Goal: Transaction & Acquisition: Purchase product/service

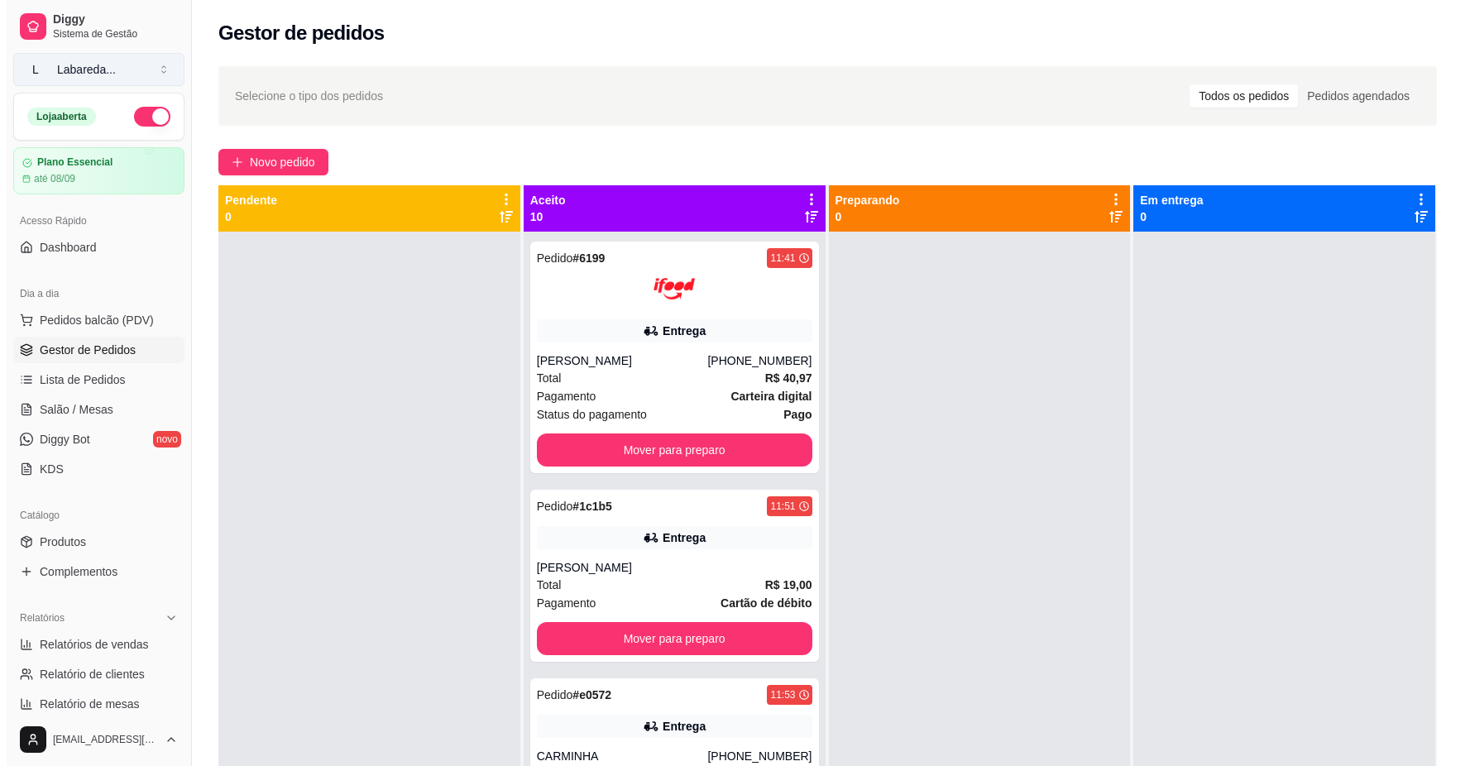
scroll to position [110, 0]
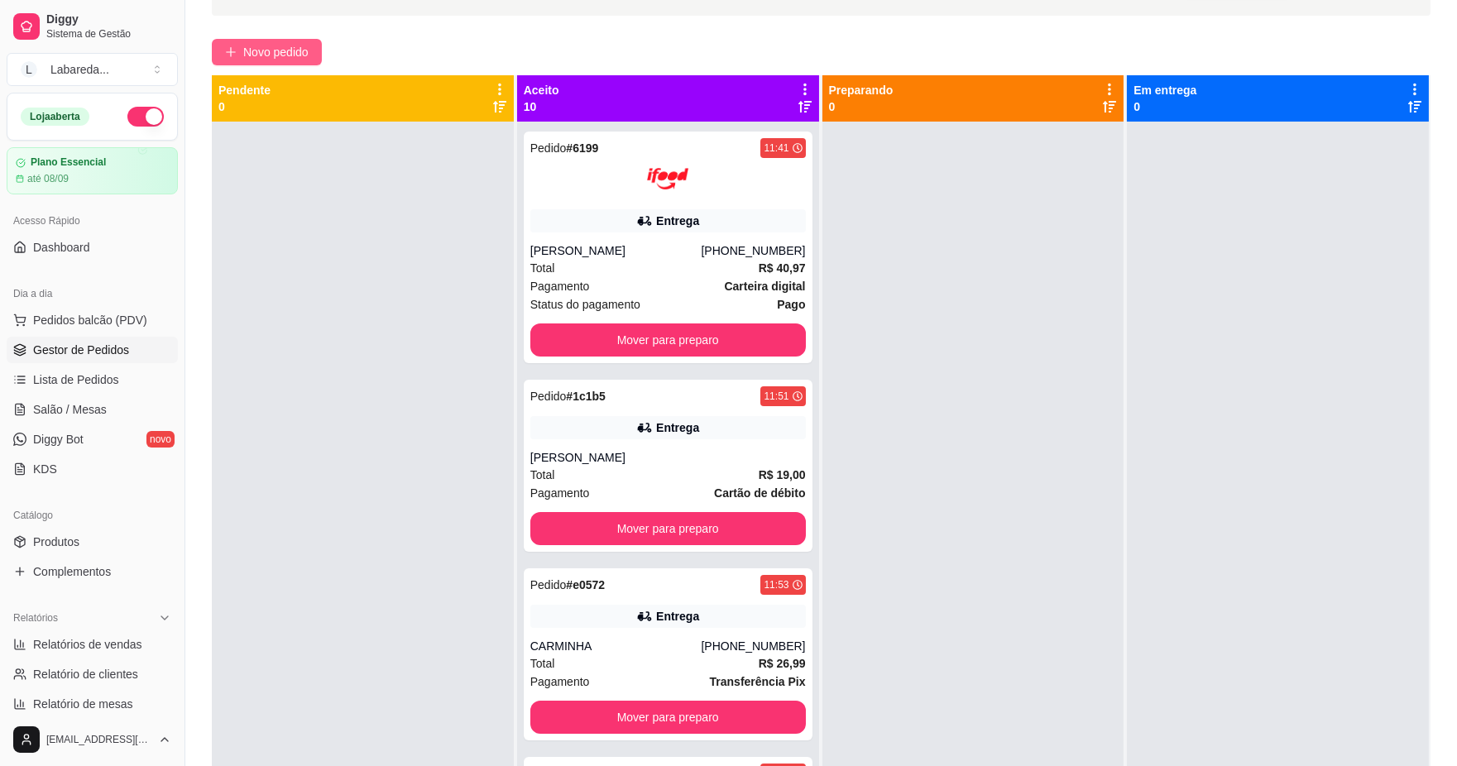
click at [286, 39] on button "Novo pedido" at bounding box center [267, 52] width 110 height 26
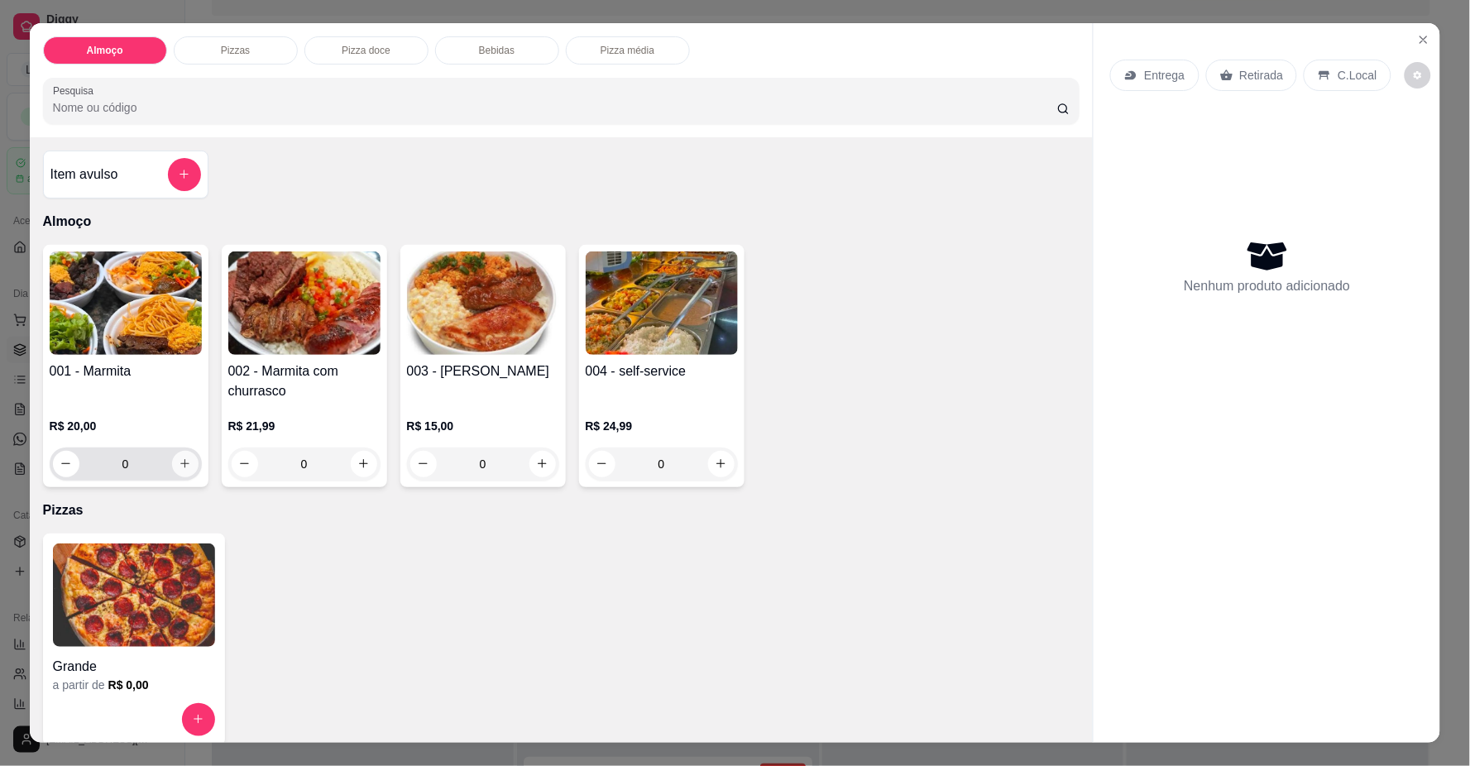
click at [172, 463] on button "increase-product-quantity" at bounding box center [185, 464] width 26 height 26
type input "1"
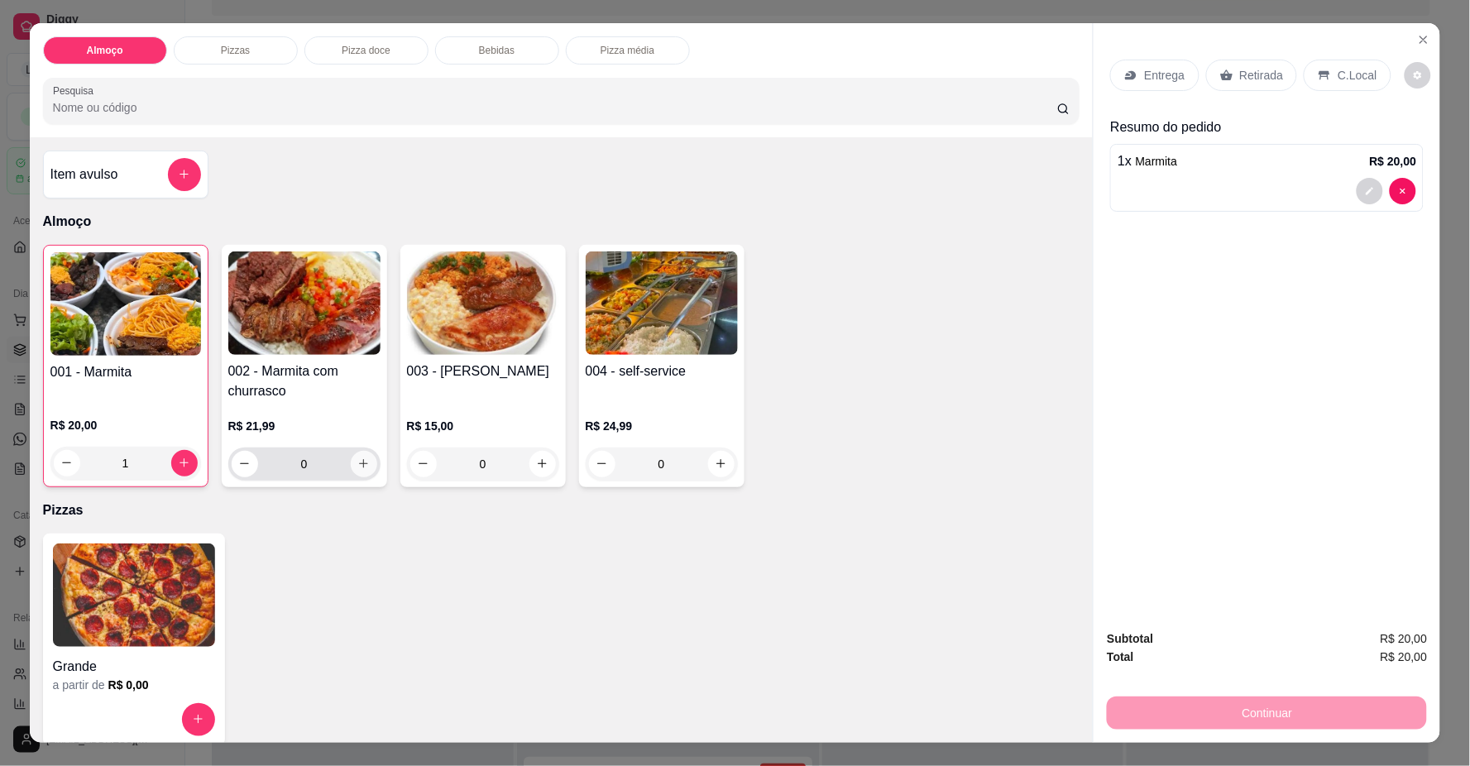
click at [362, 467] on icon "increase-product-quantity" at bounding box center [363, 464] width 12 height 12
type input "1"
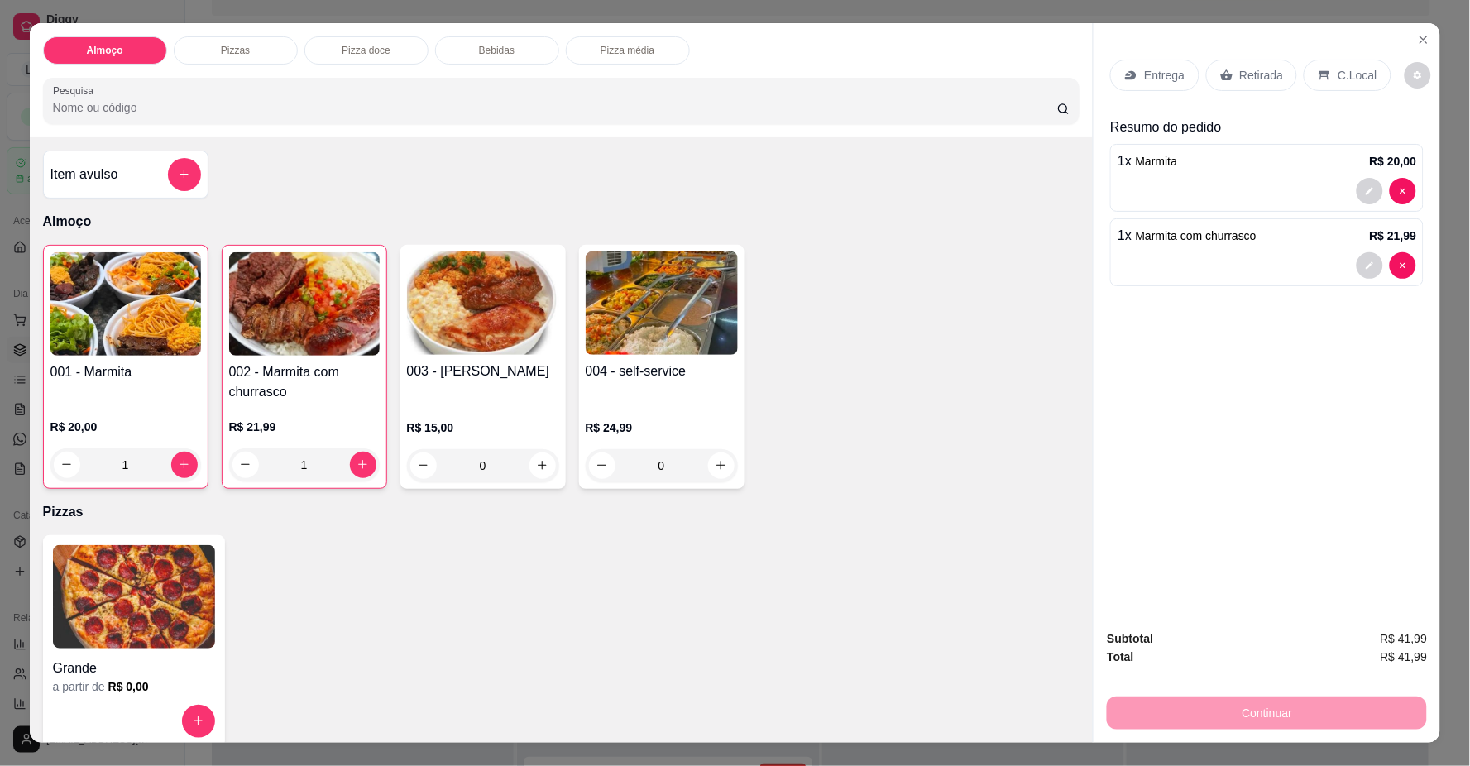
click at [1168, 75] on p "Entrega" at bounding box center [1164, 75] width 41 height 17
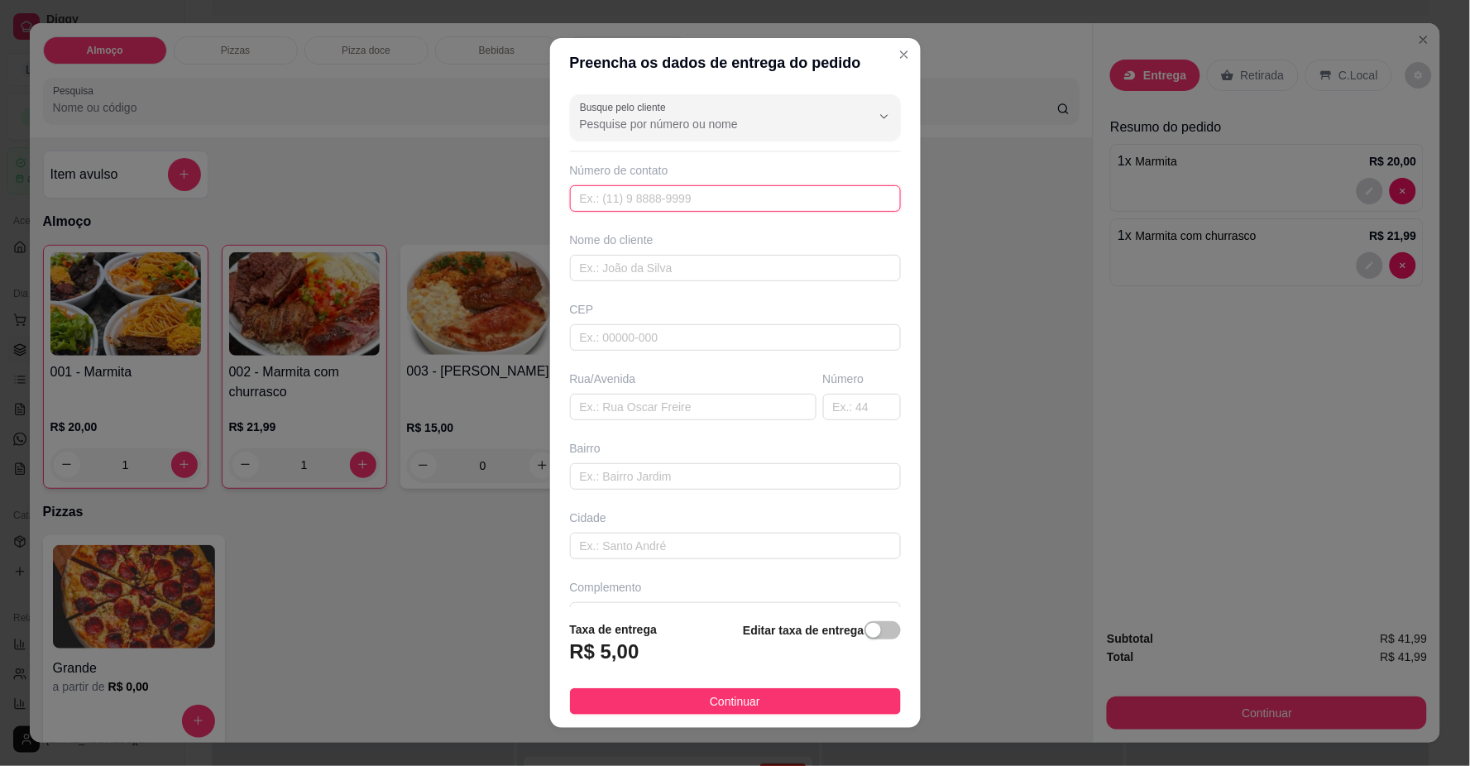
click at [693, 207] on input "text" at bounding box center [735, 198] width 331 height 26
type input "[PHONE_NUMBER]"
click at [667, 269] on input "text" at bounding box center [735, 268] width 331 height 26
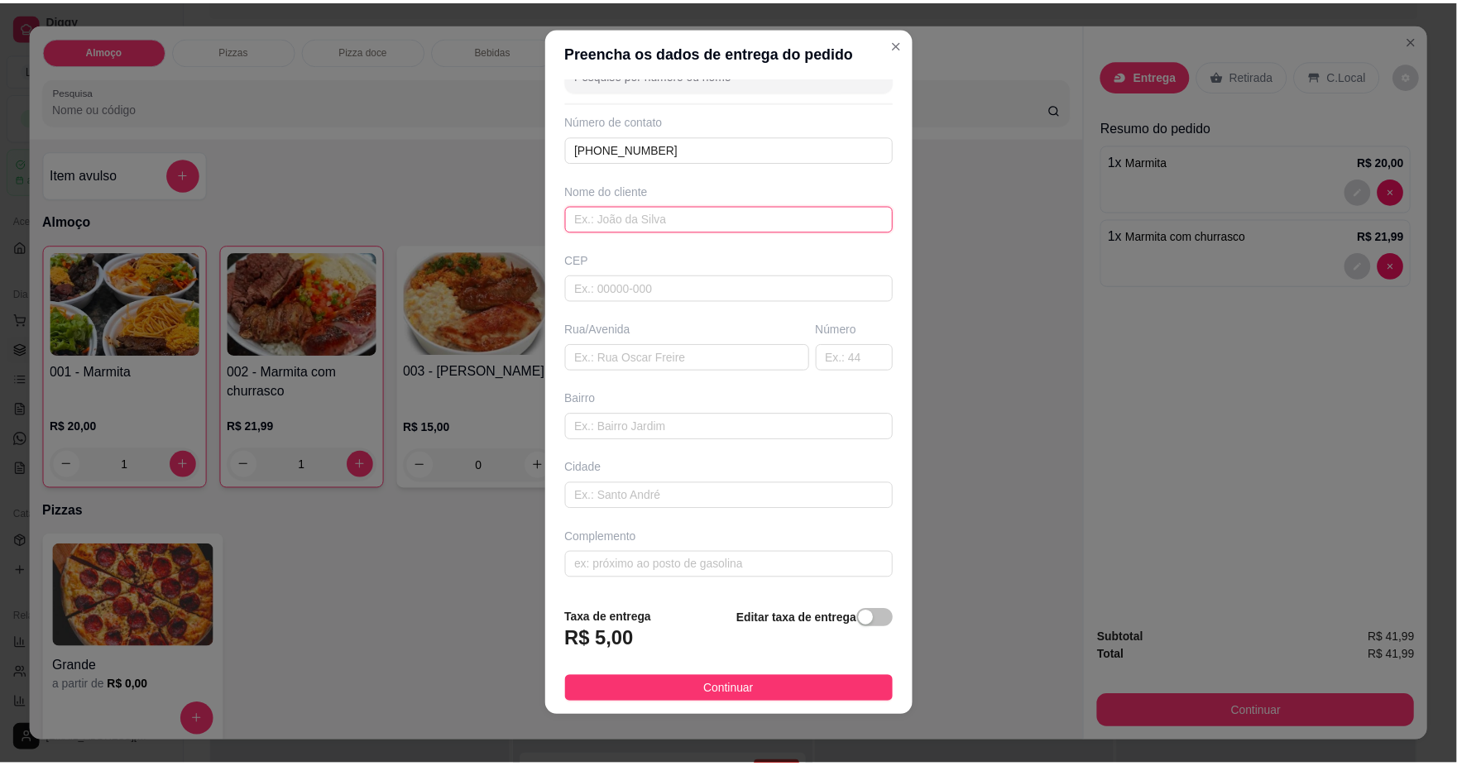
scroll to position [14, 0]
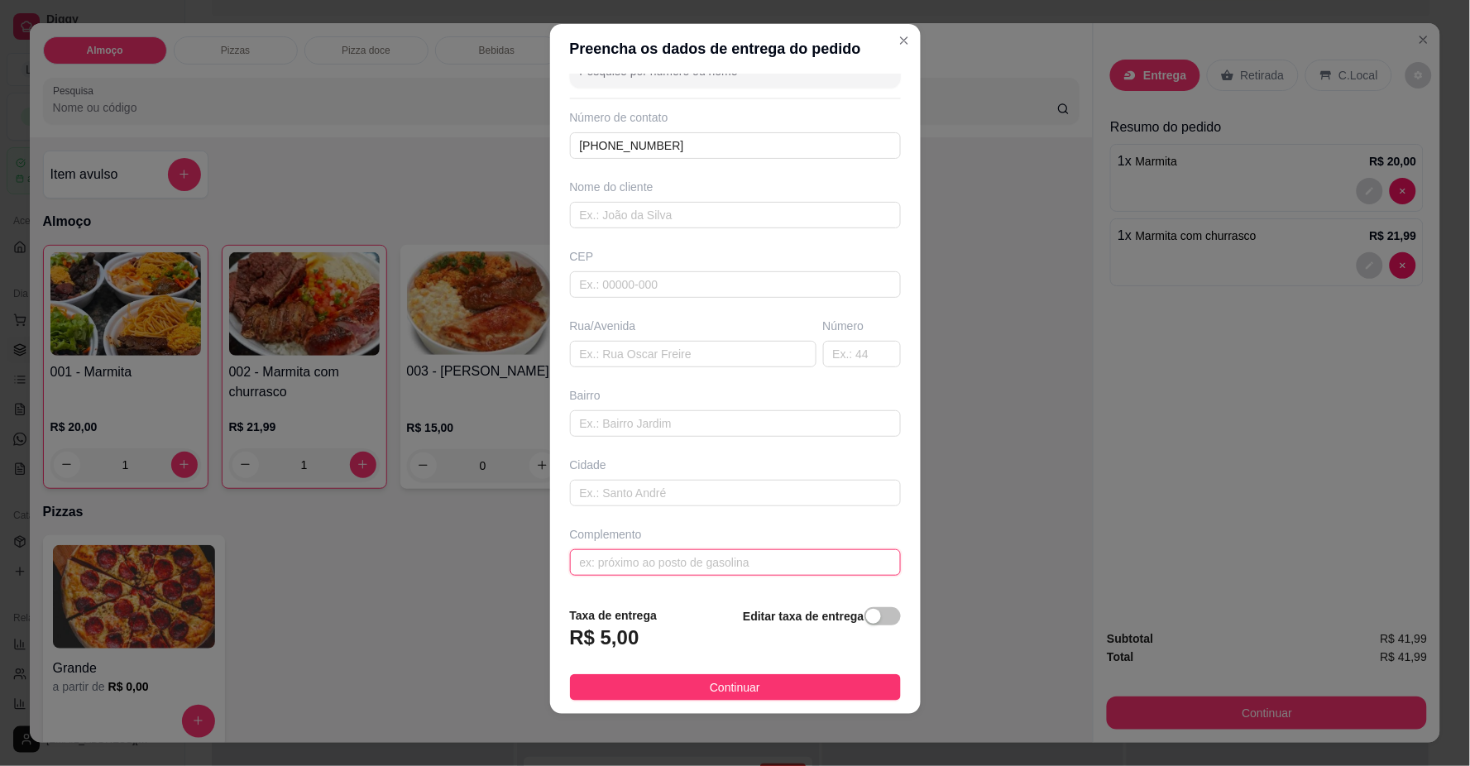
click at [688, 566] on input "text" at bounding box center [735, 562] width 331 height 26
click at [652, 561] on input "ENDEREÇO TEELFONE" at bounding box center [735, 562] width 331 height 26
click at [647, 560] on input "ENDEREÇO TELFONE" at bounding box center [735, 562] width 331 height 26
click at [648, 559] on input "ENDEREÇO TELFONE" at bounding box center [735, 562] width 331 height 26
click at [649, 559] on input "ENDEREÇO TELFONE" at bounding box center [735, 562] width 331 height 26
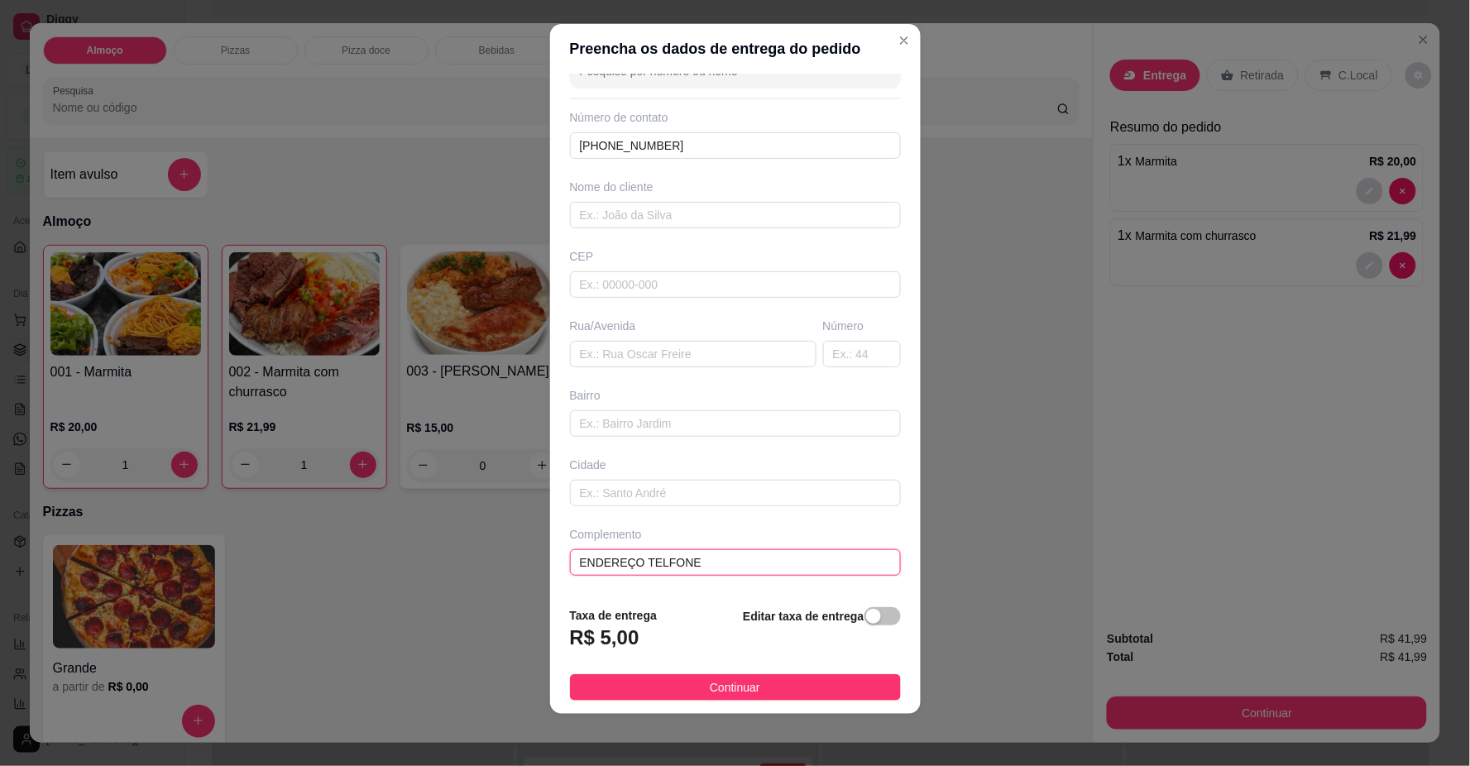
click at [649, 559] on input "ENDEREÇO TELFONE" at bounding box center [735, 562] width 331 height 26
type input "ENDEREÇO TELEFONE"
click at [710, 687] on span "Continuar" at bounding box center [735, 687] width 50 height 18
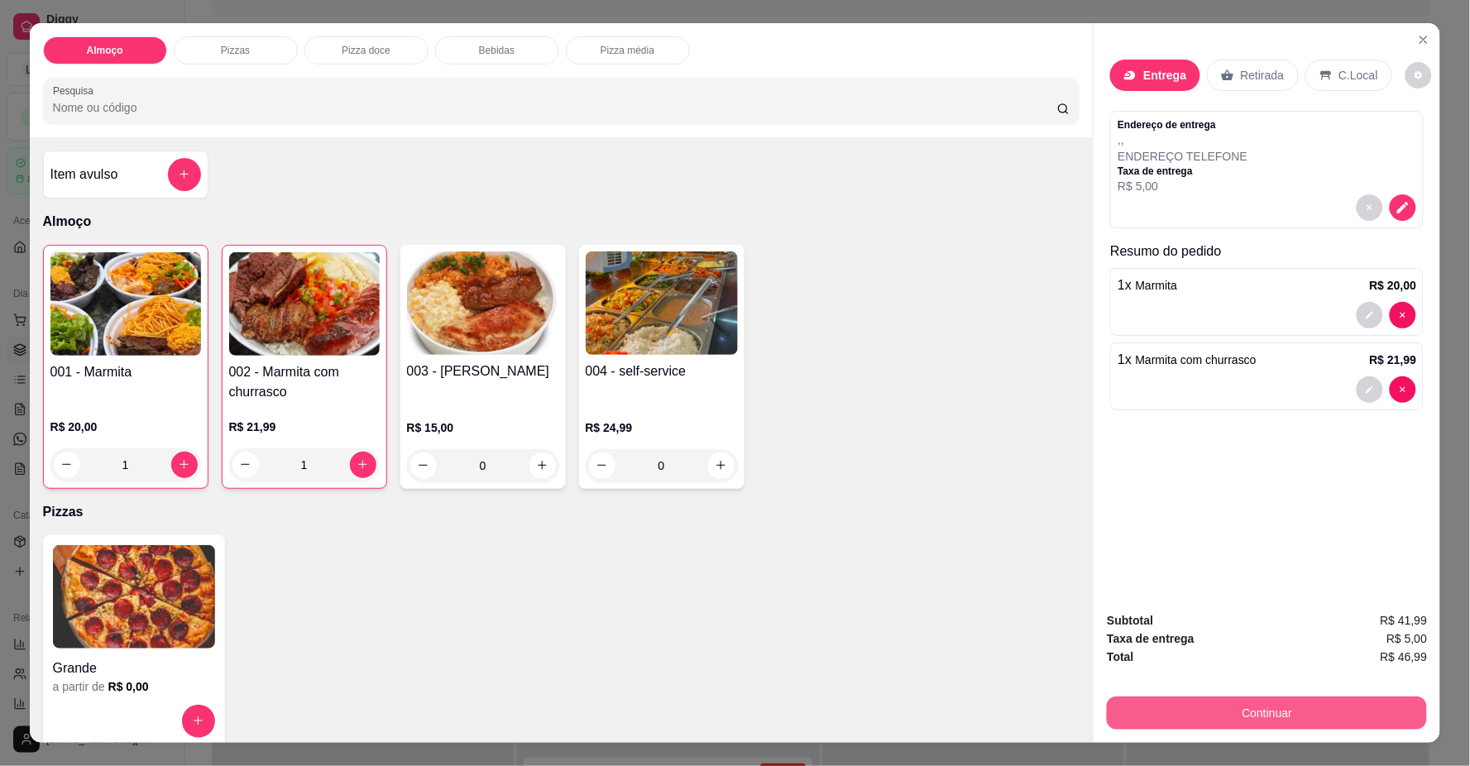
click at [1249, 723] on button "Continuar" at bounding box center [1267, 713] width 320 height 33
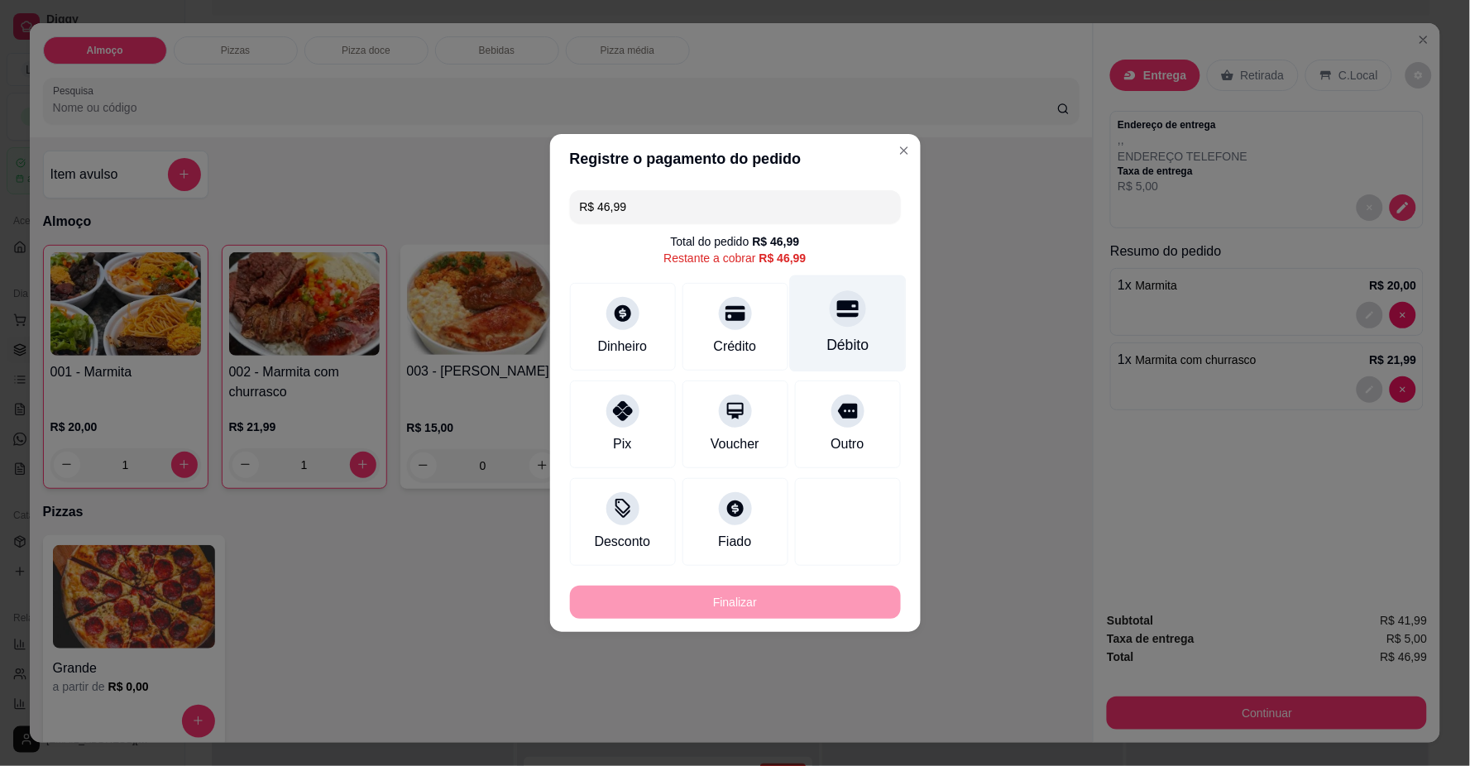
click at [831, 336] on div "Débito" at bounding box center [848, 345] width 42 height 22
type input "R$ 0,00"
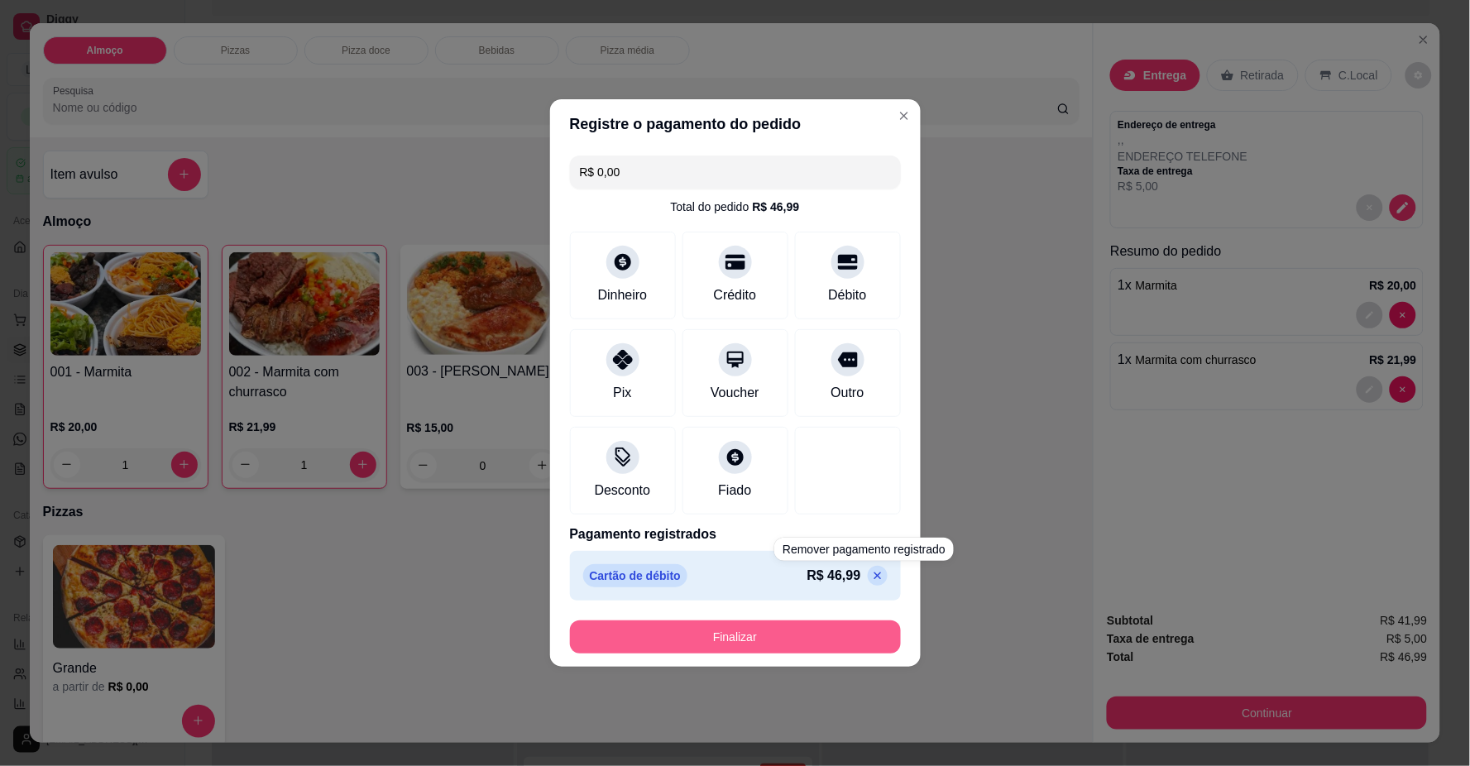
click at [874, 644] on button "Finalizar" at bounding box center [735, 637] width 331 height 33
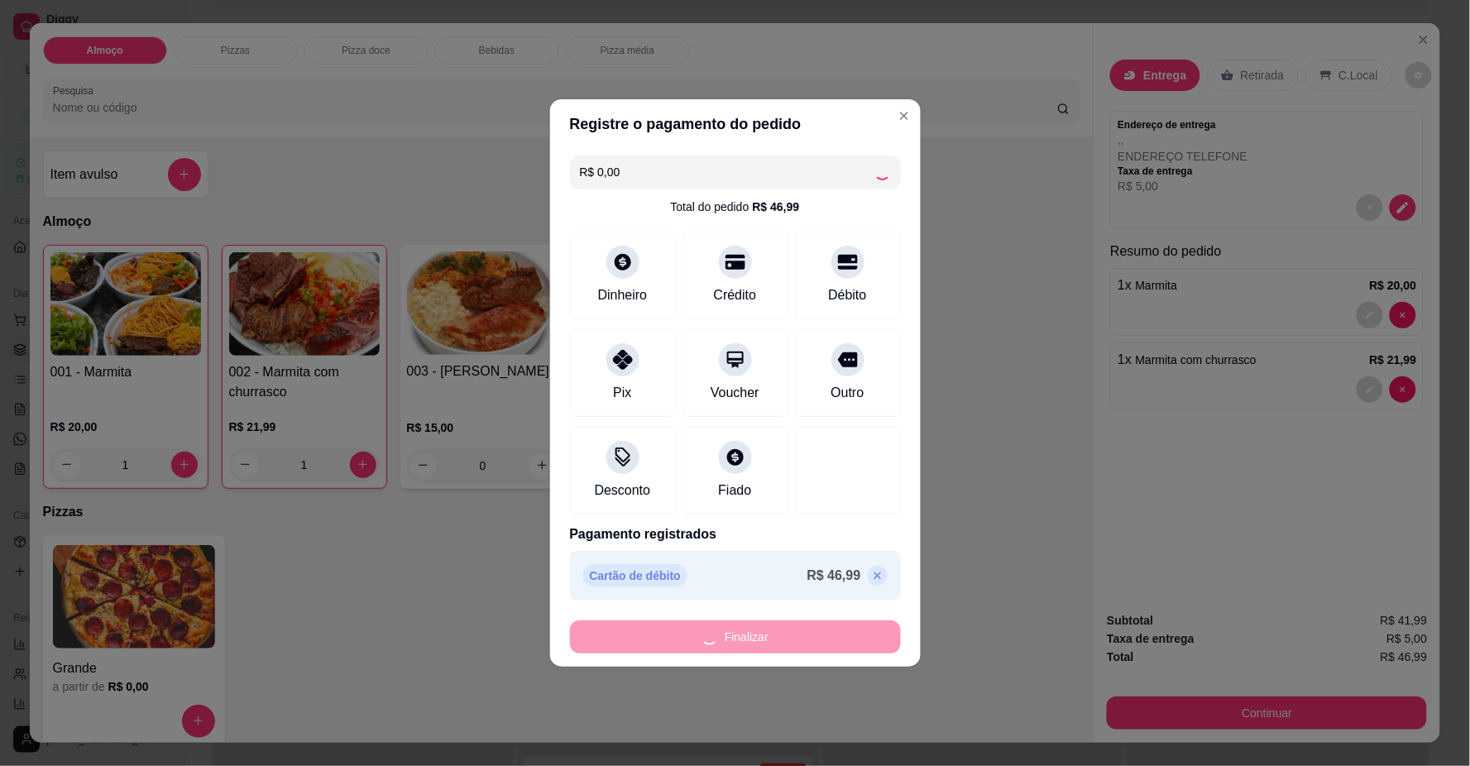
type input "0"
type input "-R$ 46,99"
